Goal: Task Accomplishment & Management: Use online tool/utility

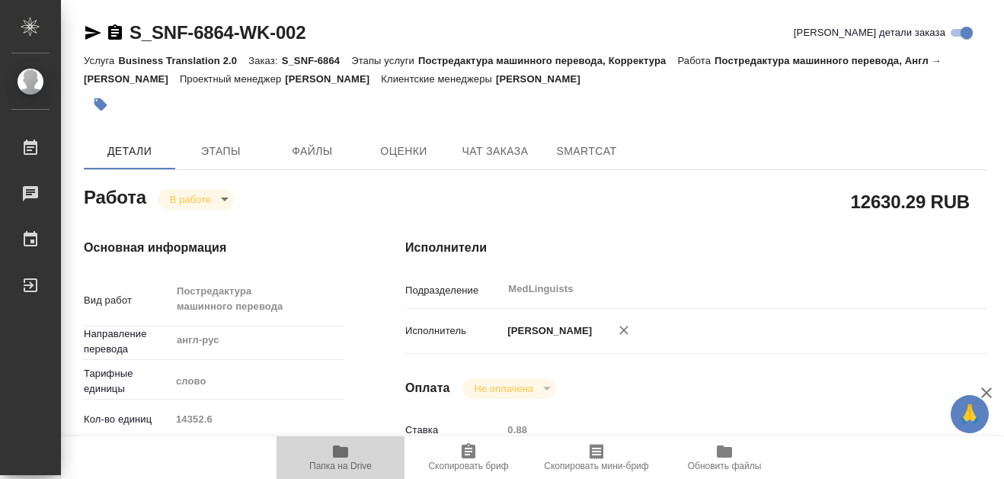
click at [344, 445] on icon "button" at bounding box center [340, 451] width 18 height 18
drag, startPoint x: 0, startPoint y: 0, endPoint x: 344, endPoint y: 445, distance: 562.3
click at [344, 445] on icon "button" at bounding box center [340, 451] width 18 height 18
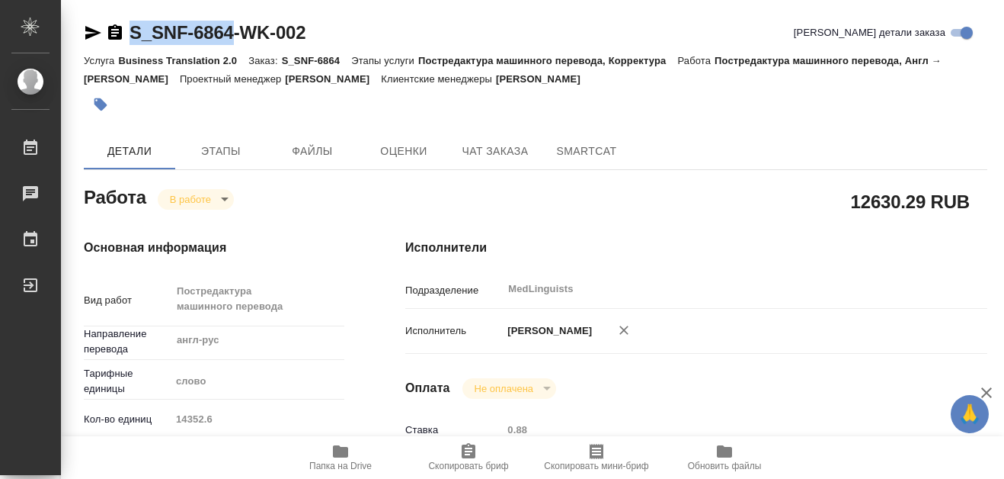
click at [222, 199] on body "🙏 .cls-1 fill:#fff; AWATERA [PERSON_NAME] 0 Чаты График Выйти S_SNF-6864-WK-002…" at bounding box center [502, 239] width 1004 height 479
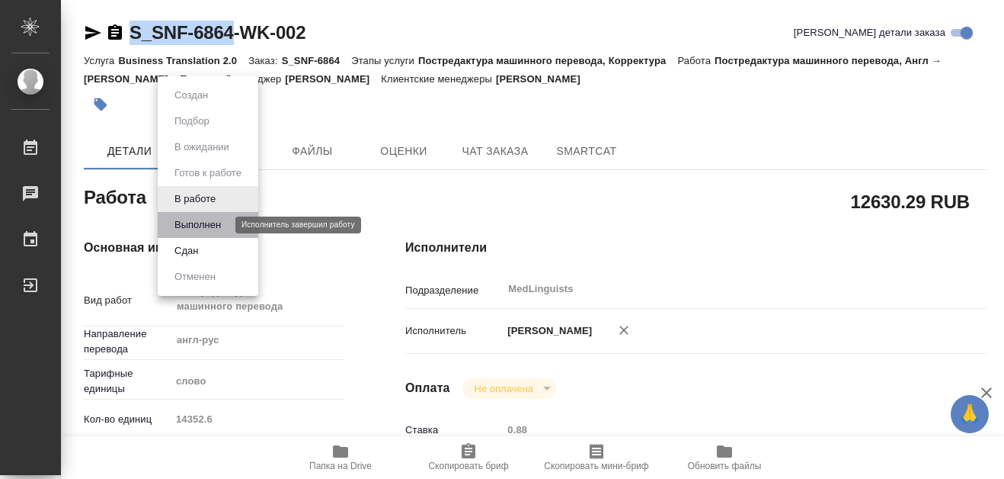
click at [207, 229] on button "Выполнен" at bounding box center [198, 224] width 56 height 17
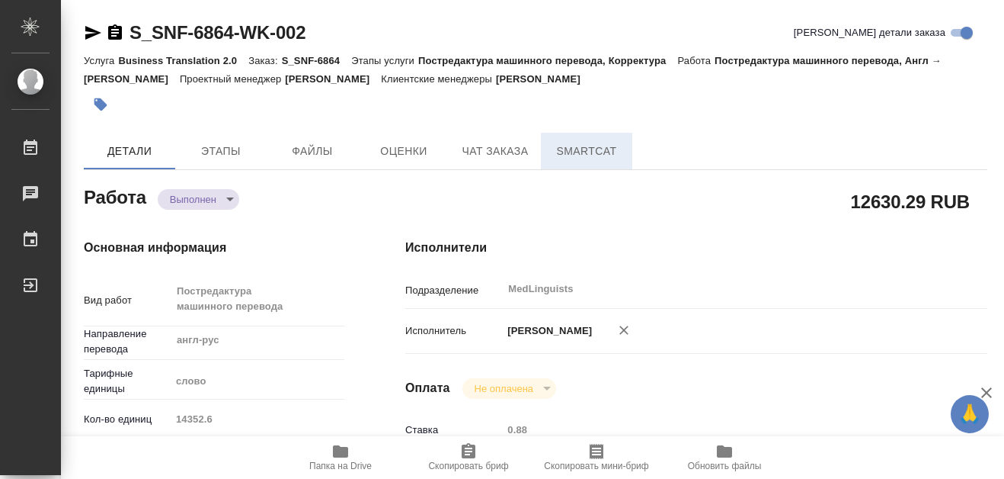
type textarea "x"
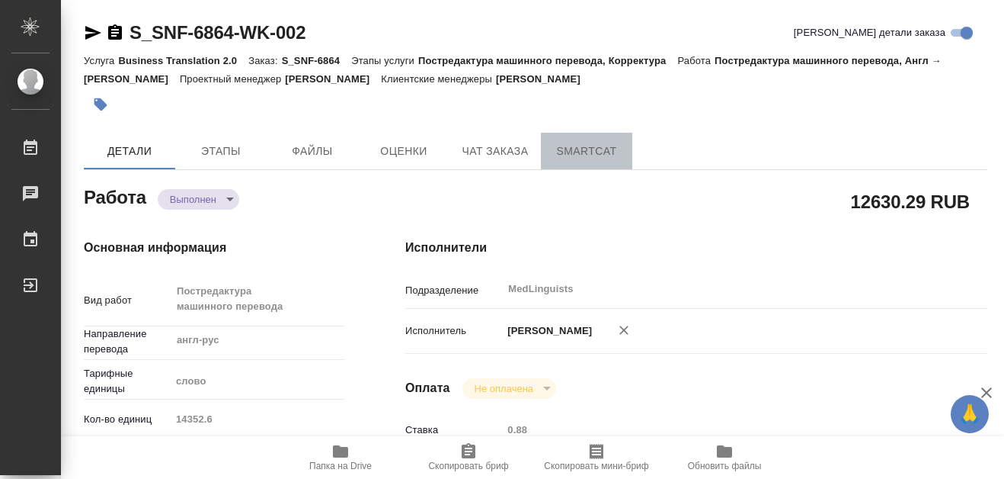
click at [579, 154] on span "SmartCat" at bounding box center [586, 151] width 73 height 19
type textarea "x"
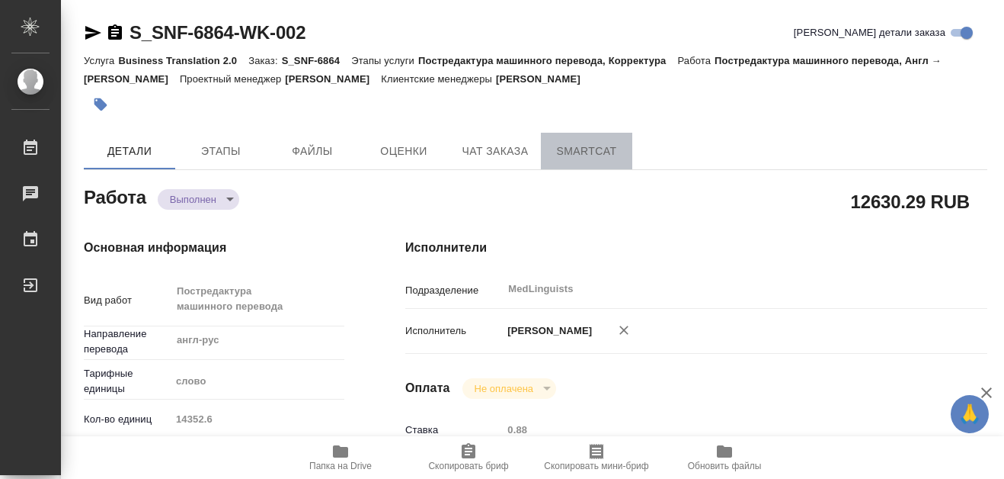
type textarea "x"
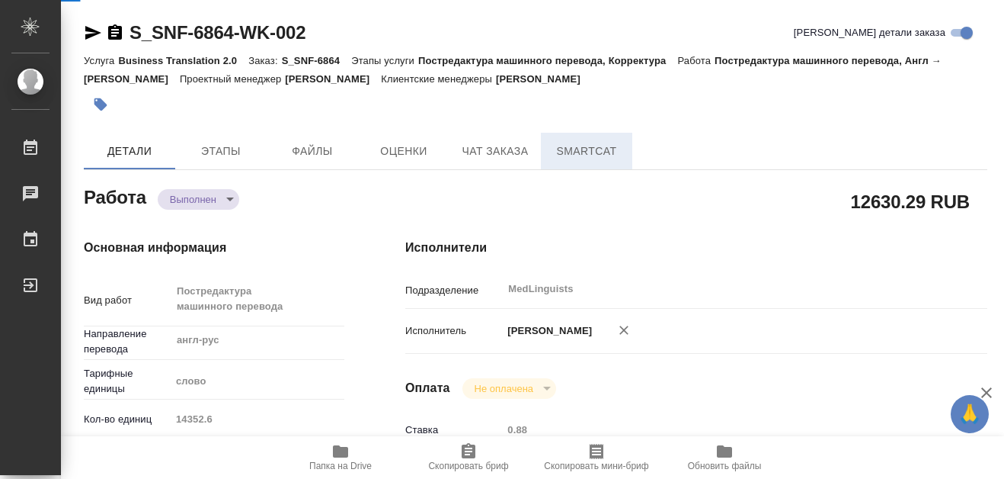
type textarea "x"
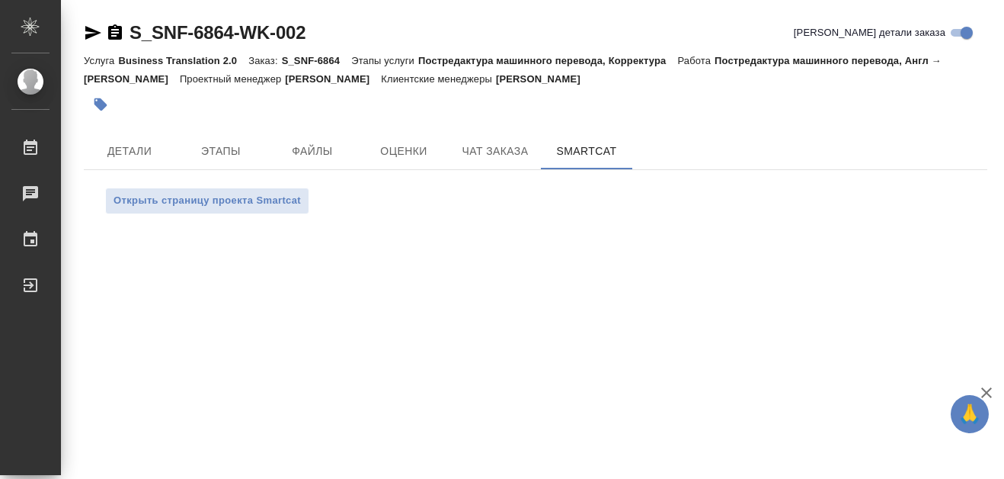
click at [712, 137] on div "Детали Этапы Файлы Оценки Чат заказа SmartCat" at bounding box center [536, 151] width 904 height 37
